Goal: Register for event/course

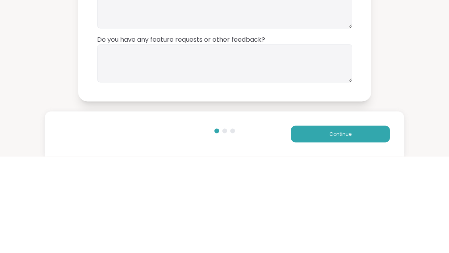
type textarea "**"
click at [281, 140] on textarea at bounding box center [224, 159] width 255 height 38
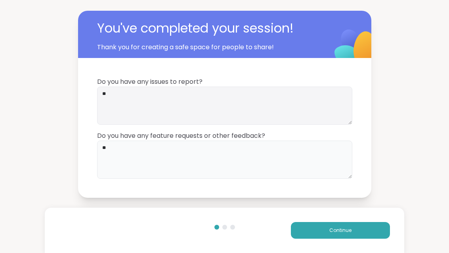
type textarea "**"
click at [355, 230] on button "Continue" at bounding box center [340, 230] width 99 height 17
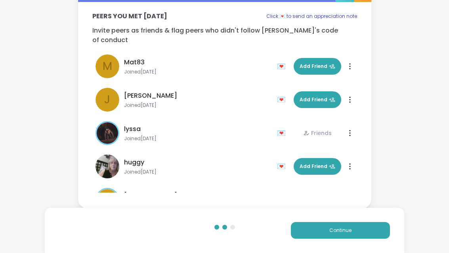
click at [361, 232] on button "Continue" at bounding box center [340, 230] width 99 height 17
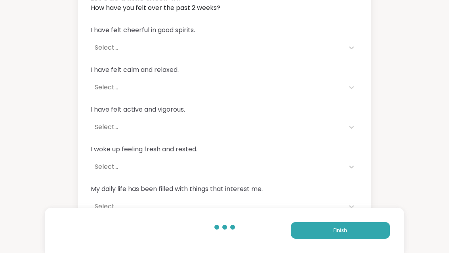
click at [366, 230] on button "Finish" at bounding box center [340, 230] width 99 height 17
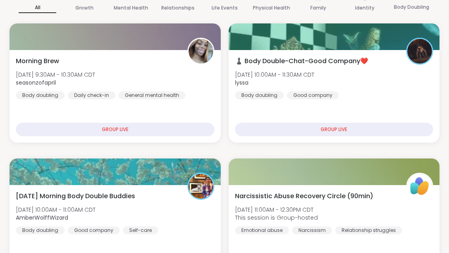
scroll to position [152, 0]
click at [377, 95] on div "♟️ Body Double-Chat-Good Company❤️ [DATE] 10:00AM - 11:30AM CDT lyssa Body doub…" at bounding box center [334, 77] width 199 height 43
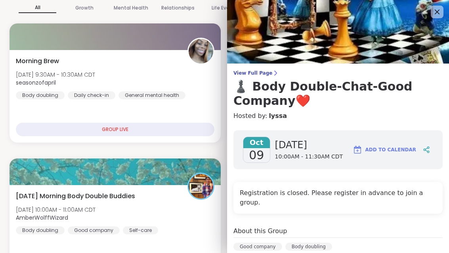
scroll to position [0, 0]
click at [440, 16] on icon at bounding box center [438, 12] width 10 height 10
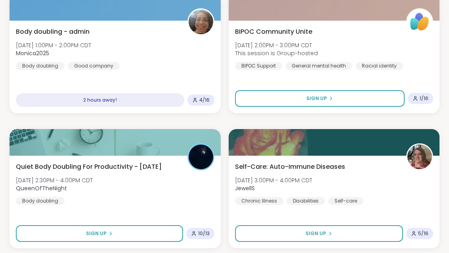
scroll to position [1395, 0]
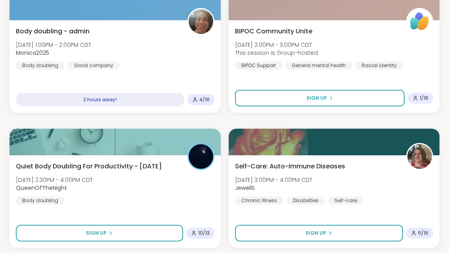
click at [165, 67] on div "Body doubling - admin [DATE] 1:00PM - 2:00PM CDT Monica2025 Body doubling Good …" at bounding box center [115, 48] width 199 height 43
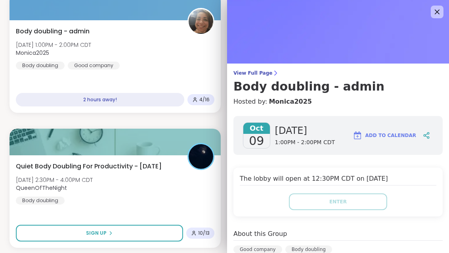
scroll to position [0, 0]
click at [435, 19] on img at bounding box center [338, 31] width 222 height 63
click at [439, 13] on icon at bounding box center [437, 12] width 5 height 5
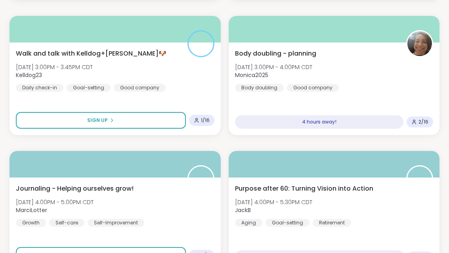
scroll to position [1642, 0]
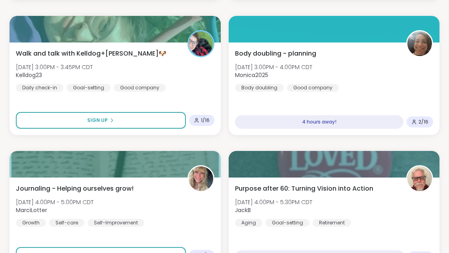
click at [375, 83] on div "Body doubling - planning [DATE] 3:00PM - 4:00PM CDT Monica2025 Body doubling Go…" at bounding box center [334, 70] width 199 height 43
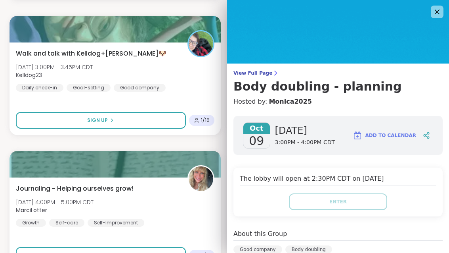
scroll to position [0, 0]
click at [436, 19] on img at bounding box center [338, 31] width 222 height 63
click at [431, 13] on img at bounding box center [338, 31] width 222 height 63
click at [432, 15] on div at bounding box center [437, 12] width 13 height 13
click at [439, 12] on icon at bounding box center [438, 12] width 10 height 10
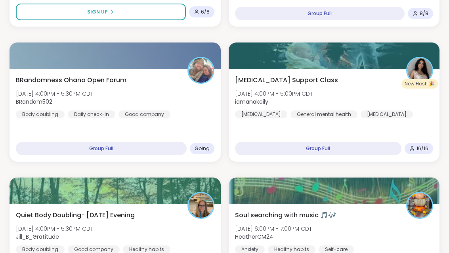
scroll to position [1886, 0]
click at [188, 104] on div "BRandomness Ohana Open Forum [DATE] 4:00PM - 5:30PM CDT BRandom502 Body doublin…" at bounding box center [115, 96] width 199 height 43
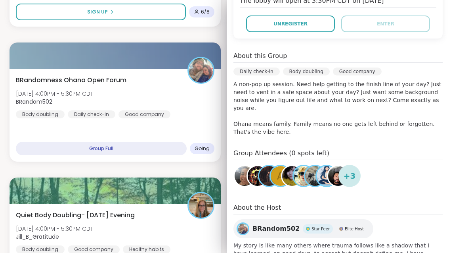
scroll to position [192, 0]
click at [404, 100] on p "A non-pop up session. Need help getting to the finish line of your day? Just ne…" at bounding box center [338, 109] width 209 height 56
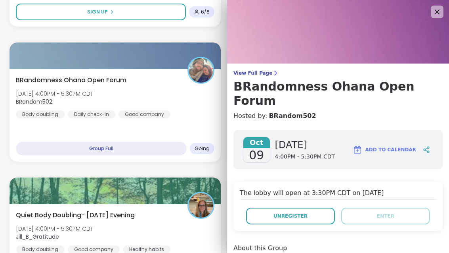
scroll to position [-1, 0]
click at [444, 17] on img at bounding box center [338, 31] width 222 height 63
click at [440, 10] on icon at bounding box center [437, 12] width 5 height 5
